Goal: Task Accomplishment & Management: Manage account settings

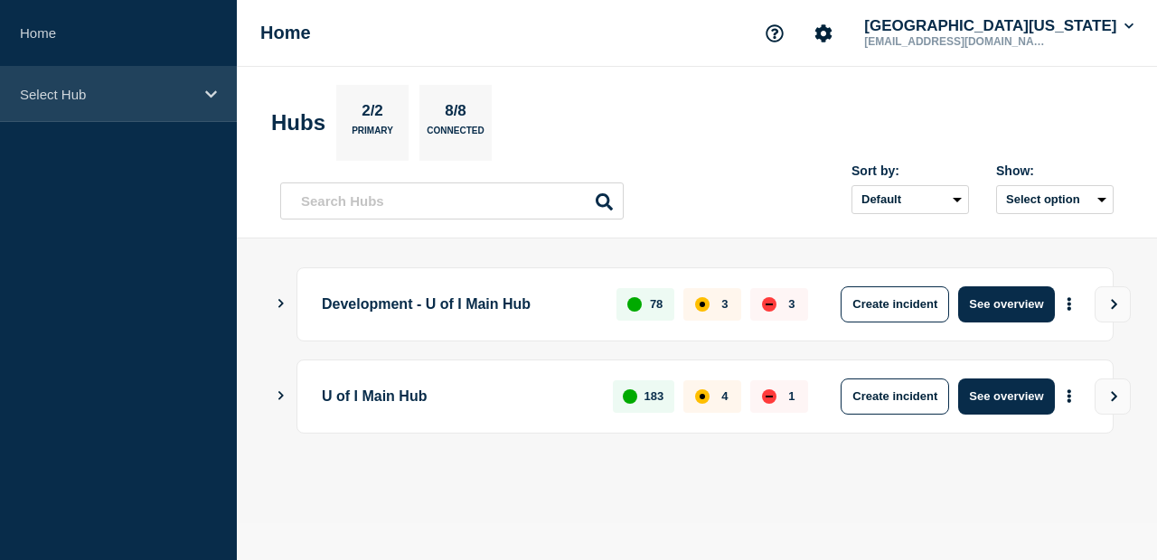
click at [208, 95] on icon at bounding box center [211, 95] width 12 height 14
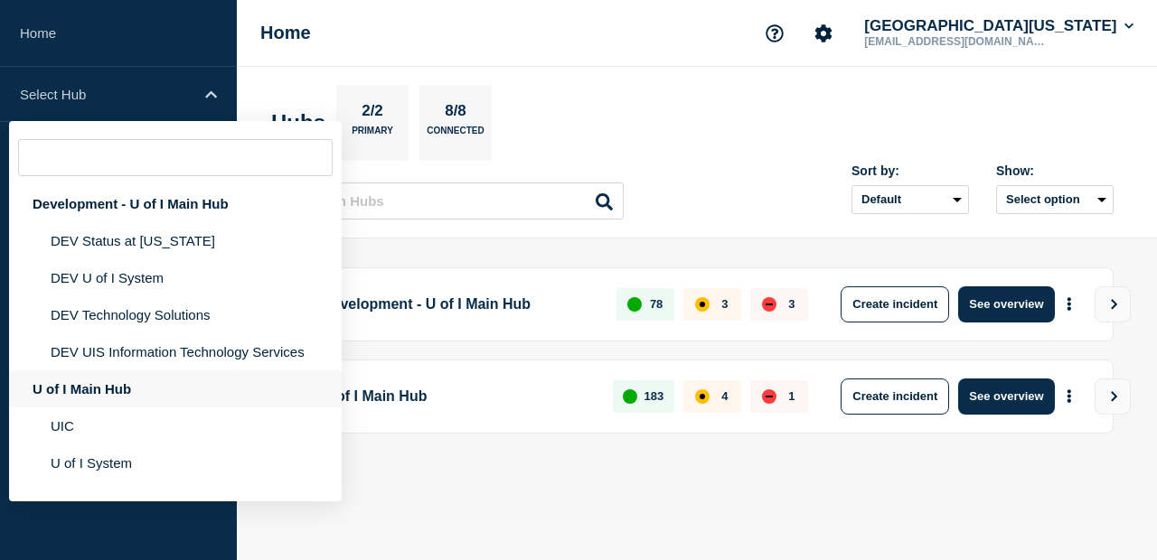
click at [106, 395] on div "U of I Main Hub" at bounding box center [175, 388] width 332 height 37
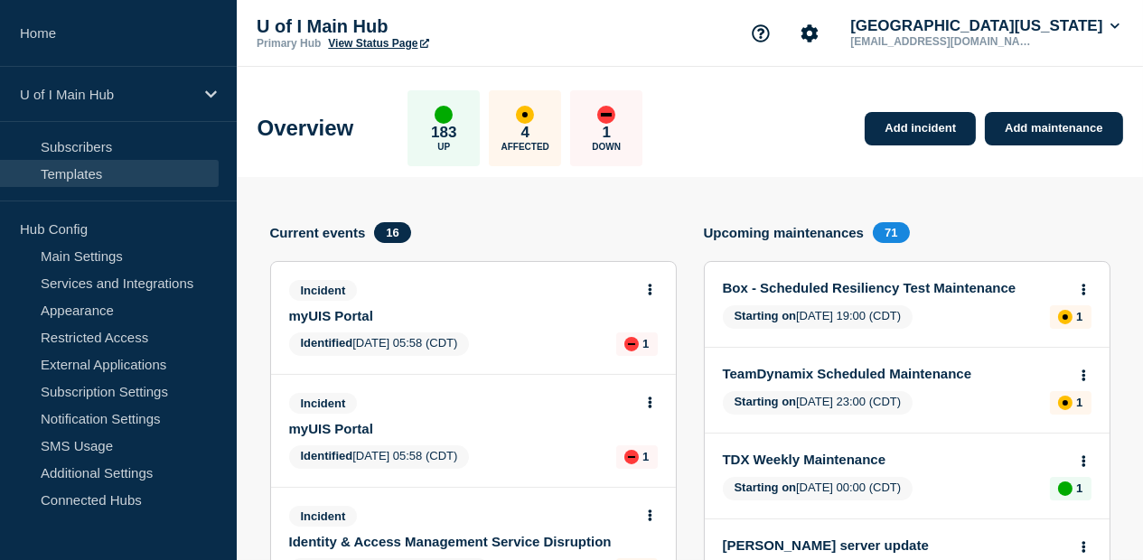
scroll to position [152, 0]
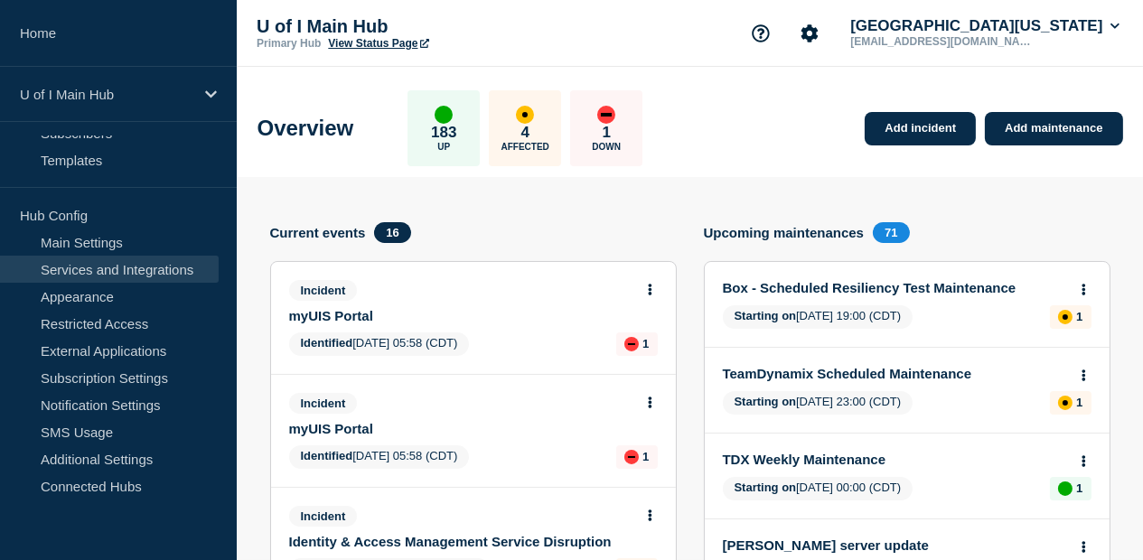
click at [173, 273] on link "Services and Integrations" at bounding box center [109, 269] width 219 height 27
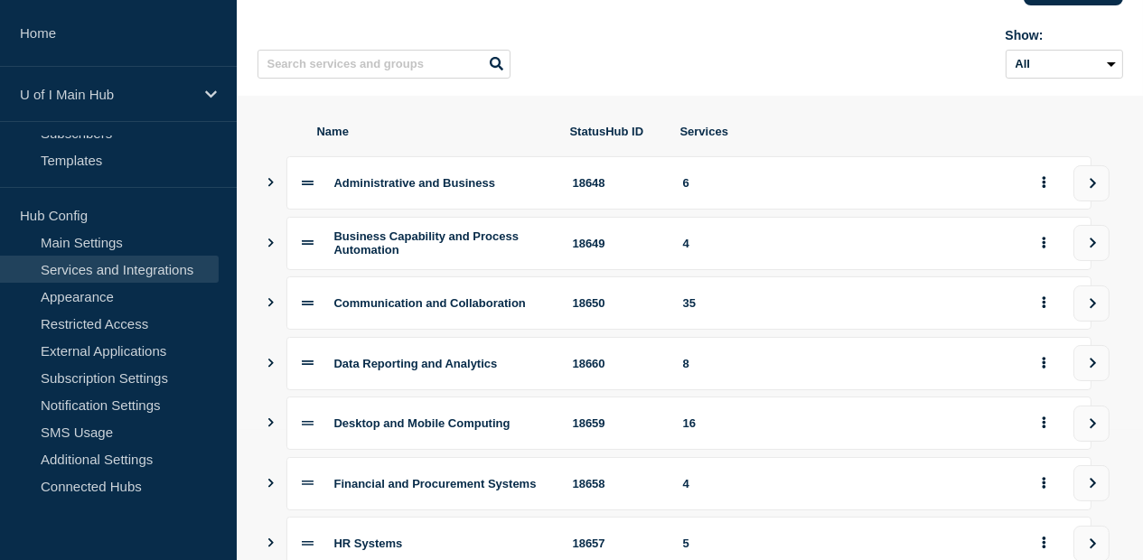
scroll to position [181, 0]
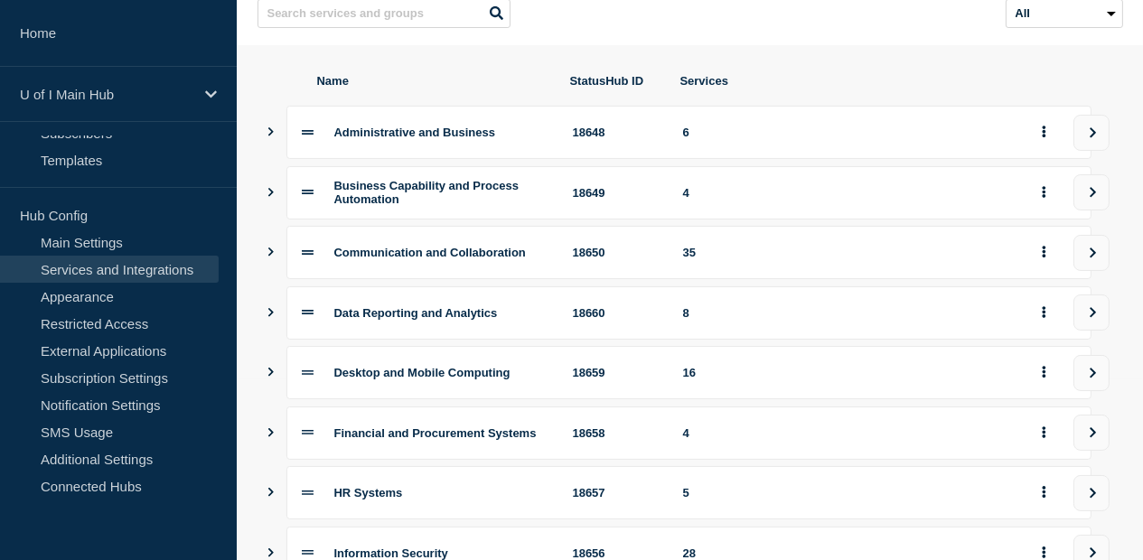
click at [265, 257] on icon "Show services" at bounding box center [271, 252] width 12 height 9
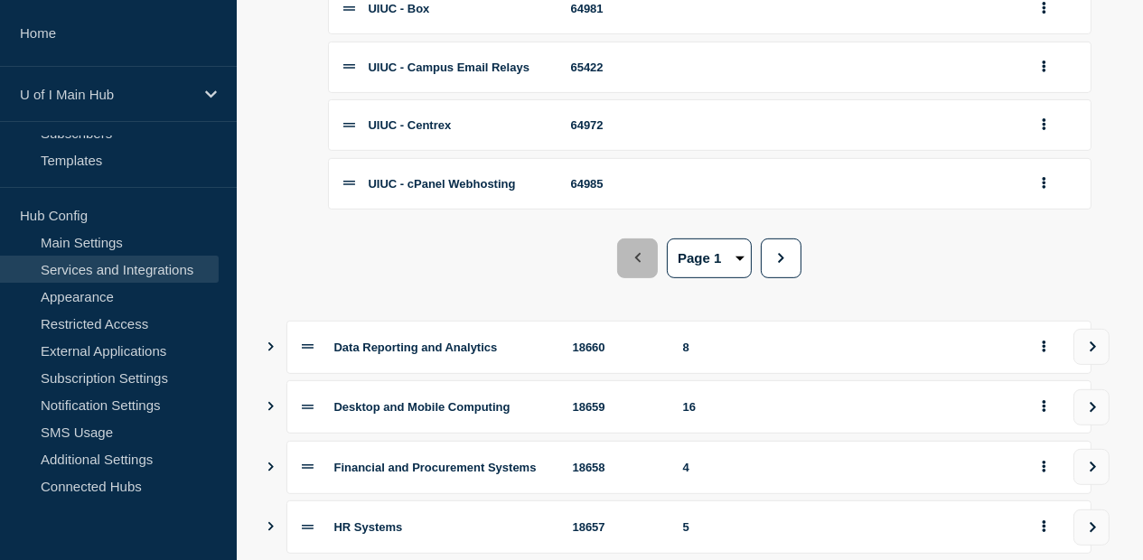
scroll to position [904, 0]
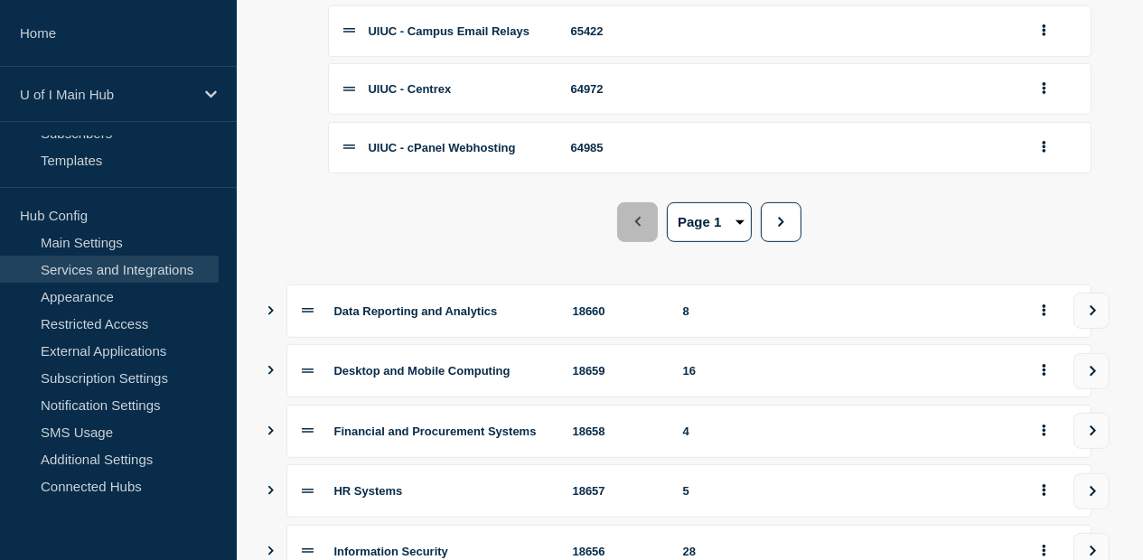
click at [0, 0] on button "2" at bounding box center [0, 0] width 0 height 0
click at [0, 0] on button "3" at bounding box center [0, 0] width 0 height 0
click at [0, 0] on button "4" at bounding box center [0, 0] width 0 height 0
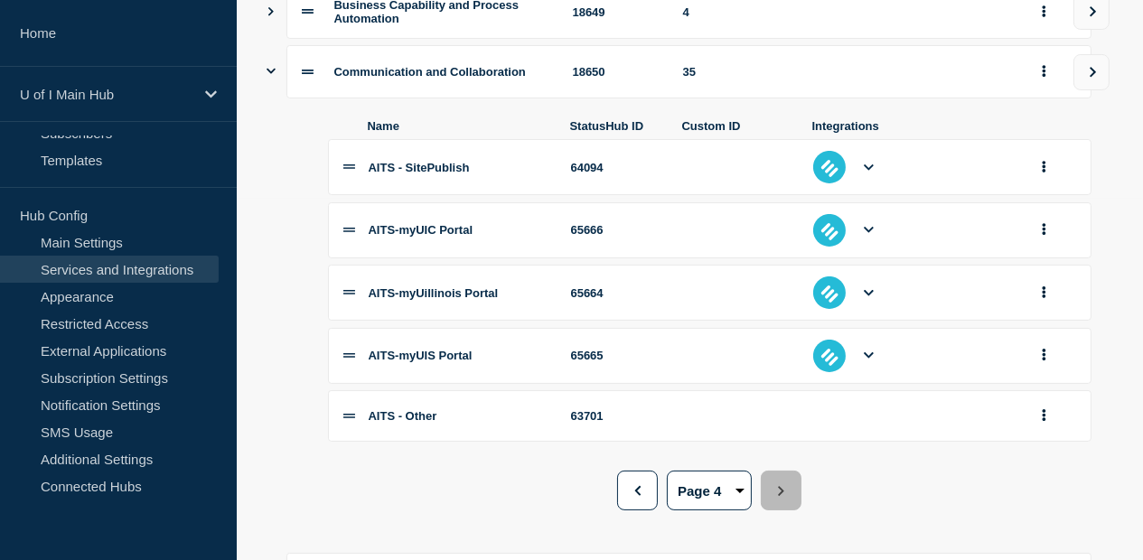
scroll to position [361, 0]
click at [0, 0] on button "1" at bounding box center [0, 0] width 0 height 0
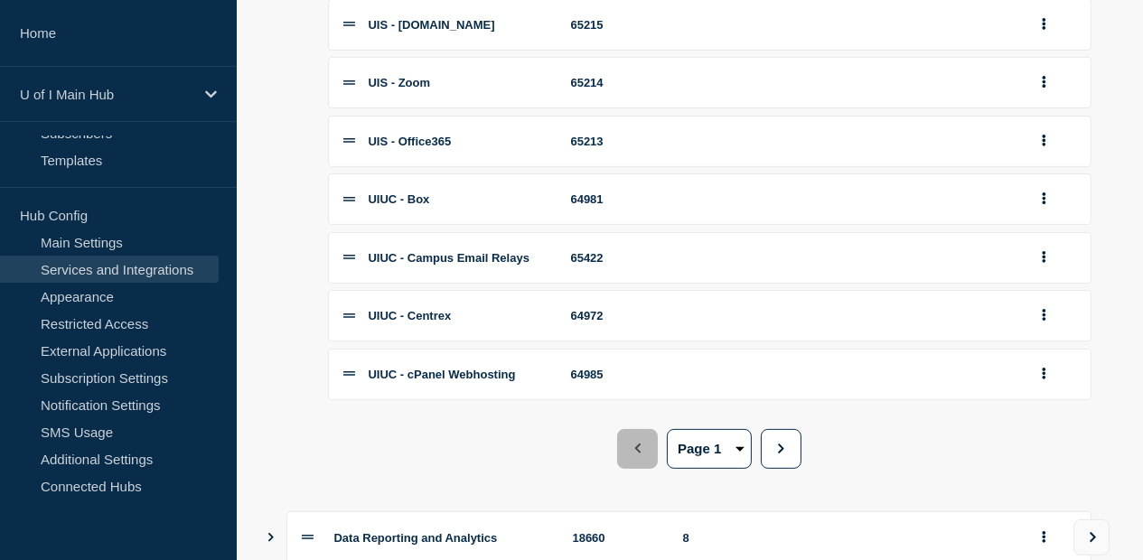
scroll to position [723, 0]
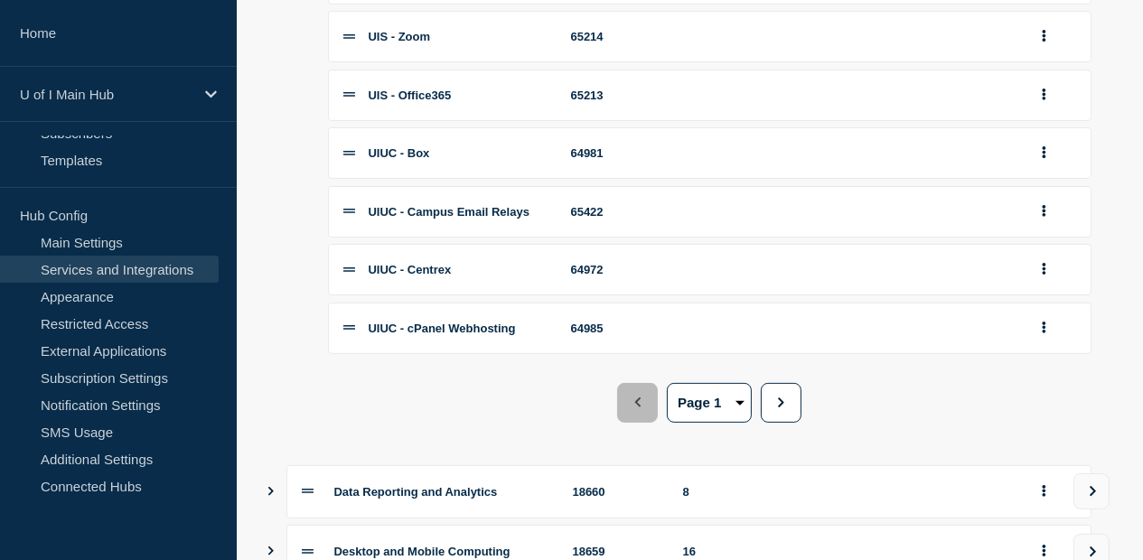
click at [0, 0] on button "2" at bounding box center [0, 0] width 0 height 0
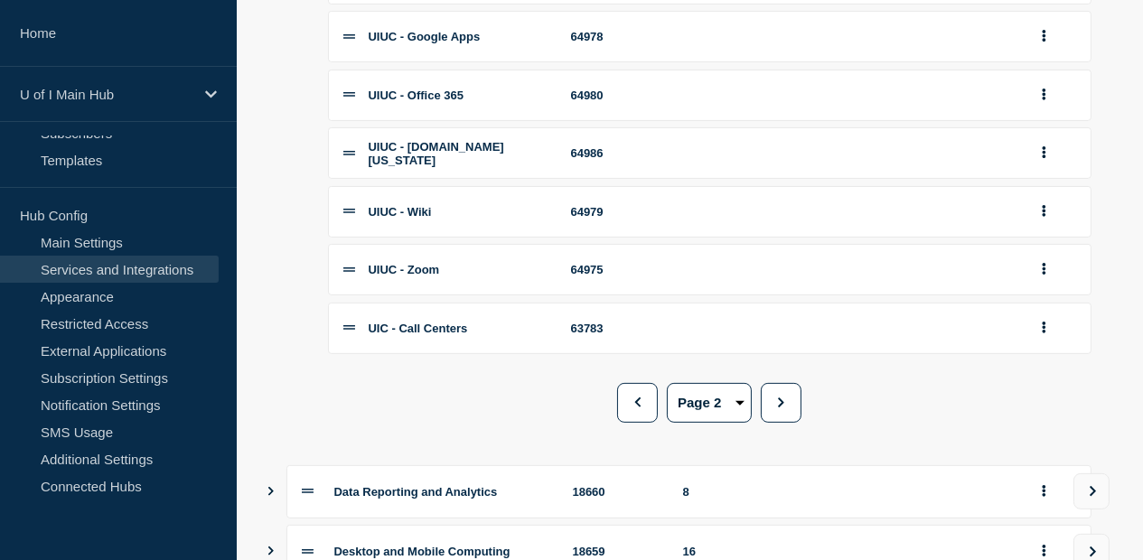
click at [0, 0] on button "4" at bounding box center [0, 0] width 0 height 0
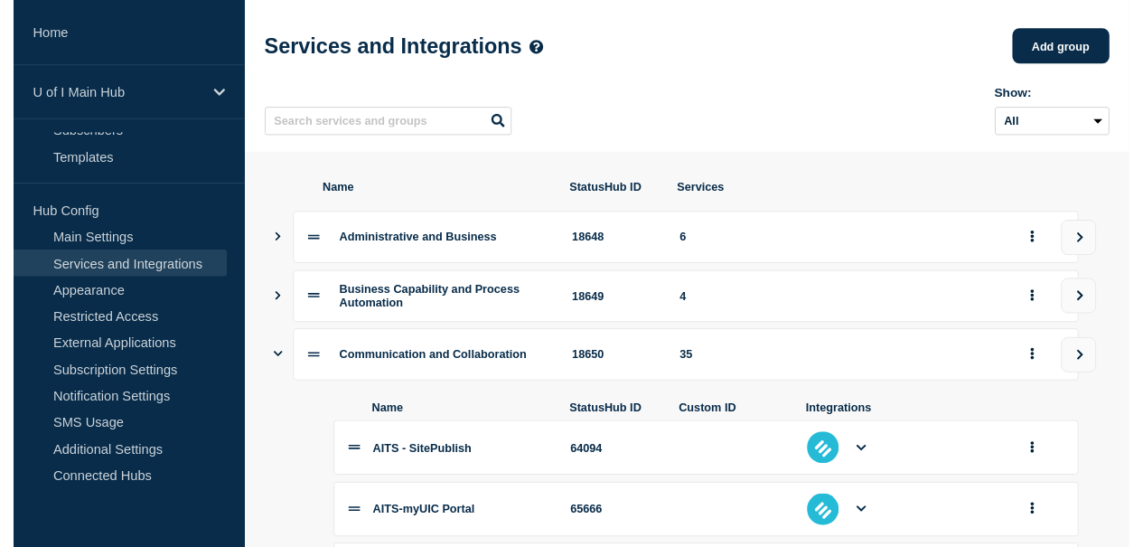
scroll to position [90, 0]
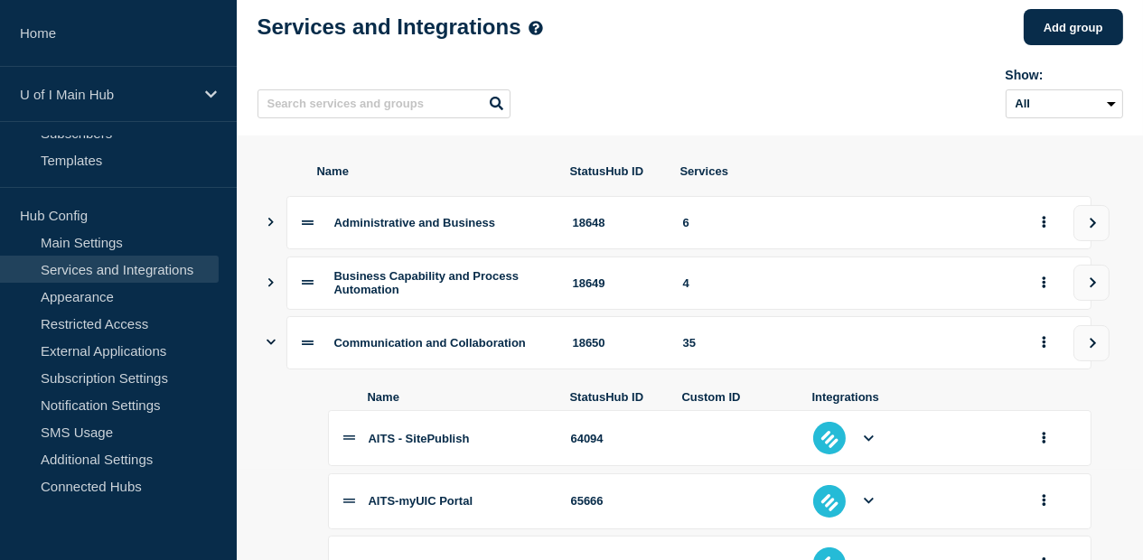
click at [853, 449] on li at bounding box center [869, 438] width 33 height 33
click at [864, 445] on icon at bounding box center [869, 439] width 10 height 12
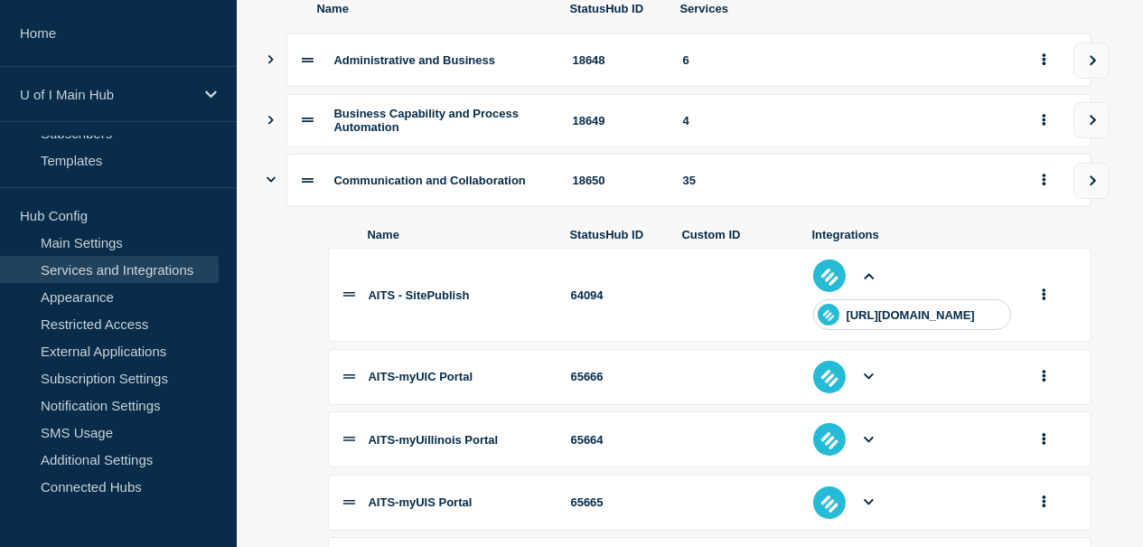
scroll to position [361, 0]
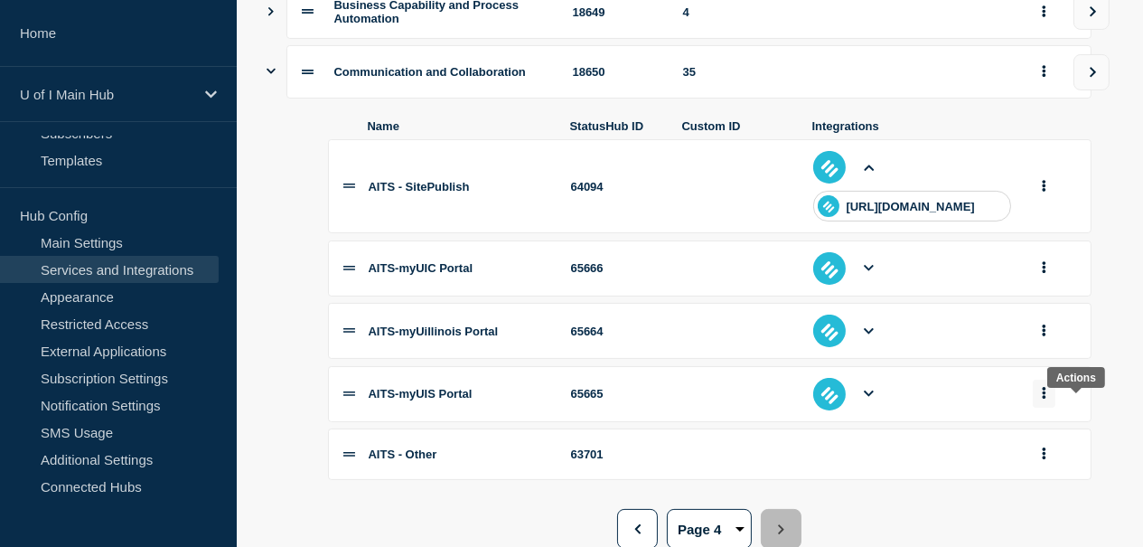
click at [1045, 399] on icon "group actions" at bounding box center [1044, 394] width 4 height 12
click at [651, 408] on li "AITS-myUIS Portal 65665 Edit Delete Move to Top Bottom Move to page 1 2 3" at bounding box center [709, 394] width 763 height 56
click at [1055, 400] on button "group actions" at bounding box center [1044, 393] width 23 height 28
click at [1063, 151] on button "Delete" at bounding box center [1100, 137] width 90 height 28
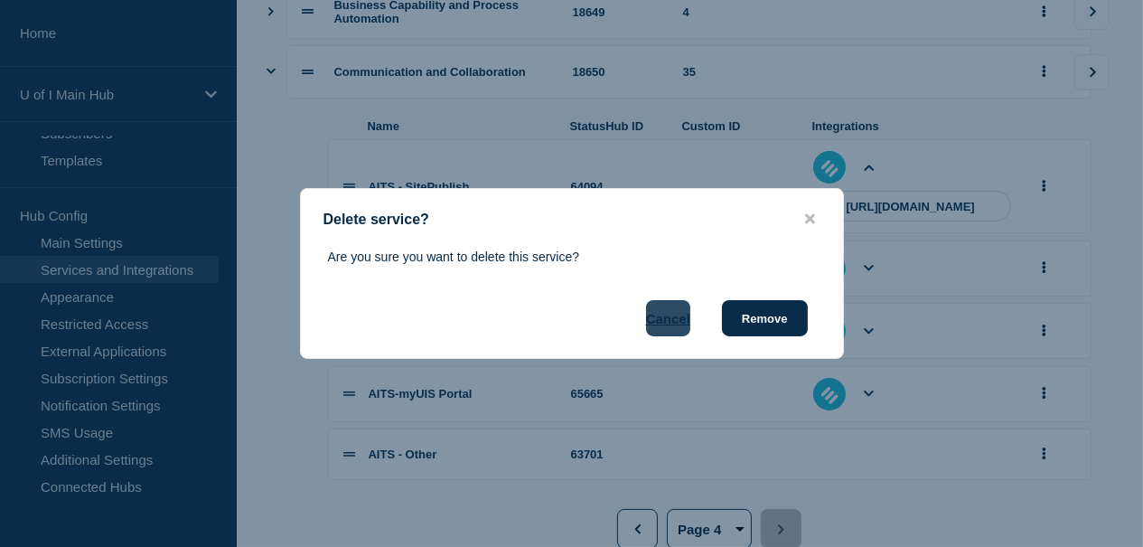
click at [670, 322] on button "Cancel" at bounding box center [668, 318] width 44 height 36
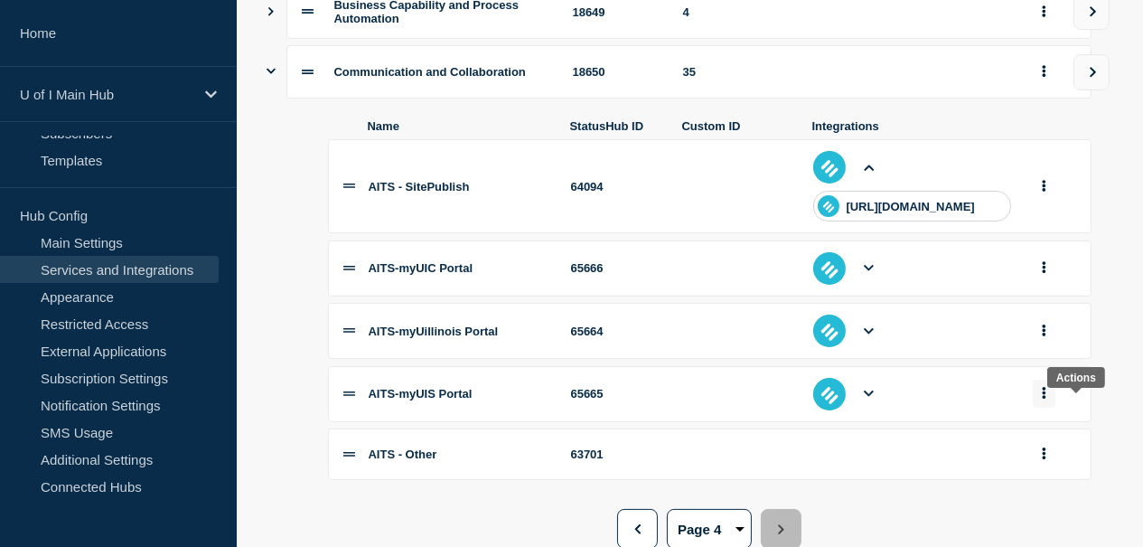
click at [1055, 402] on button "group actions" at bounding box center [1044, 393] width 23 height 28
click at [1071, 151] on button "Delete" at bounding box center [1100, 137] width 90 height 28
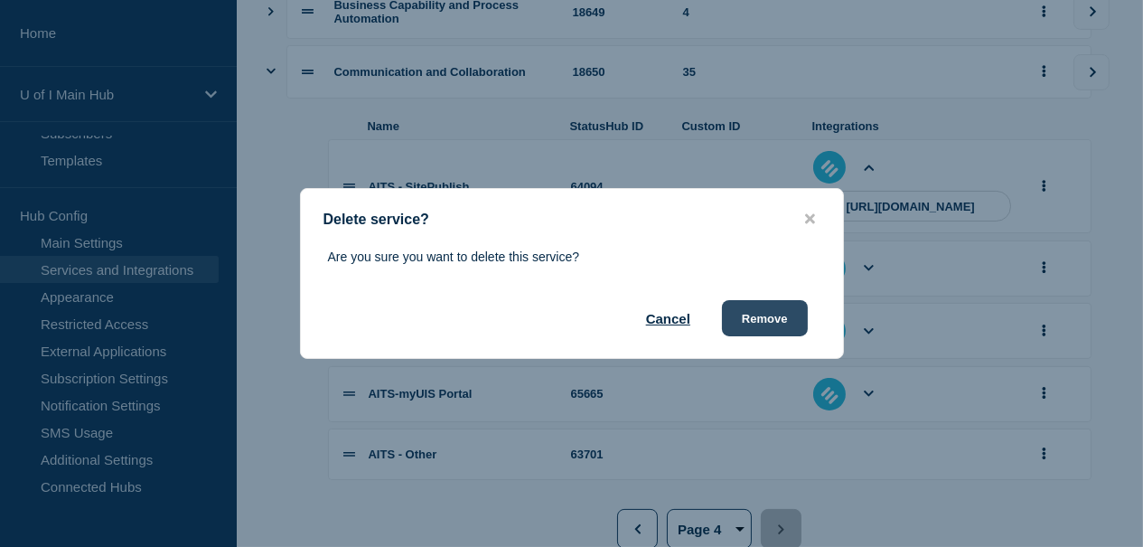
click at [782, 317] on button "Remove" at bounding box center [765, 318] width 86 height 36
